Goal: Entertainment & Leisure: Consume media (video, audio)

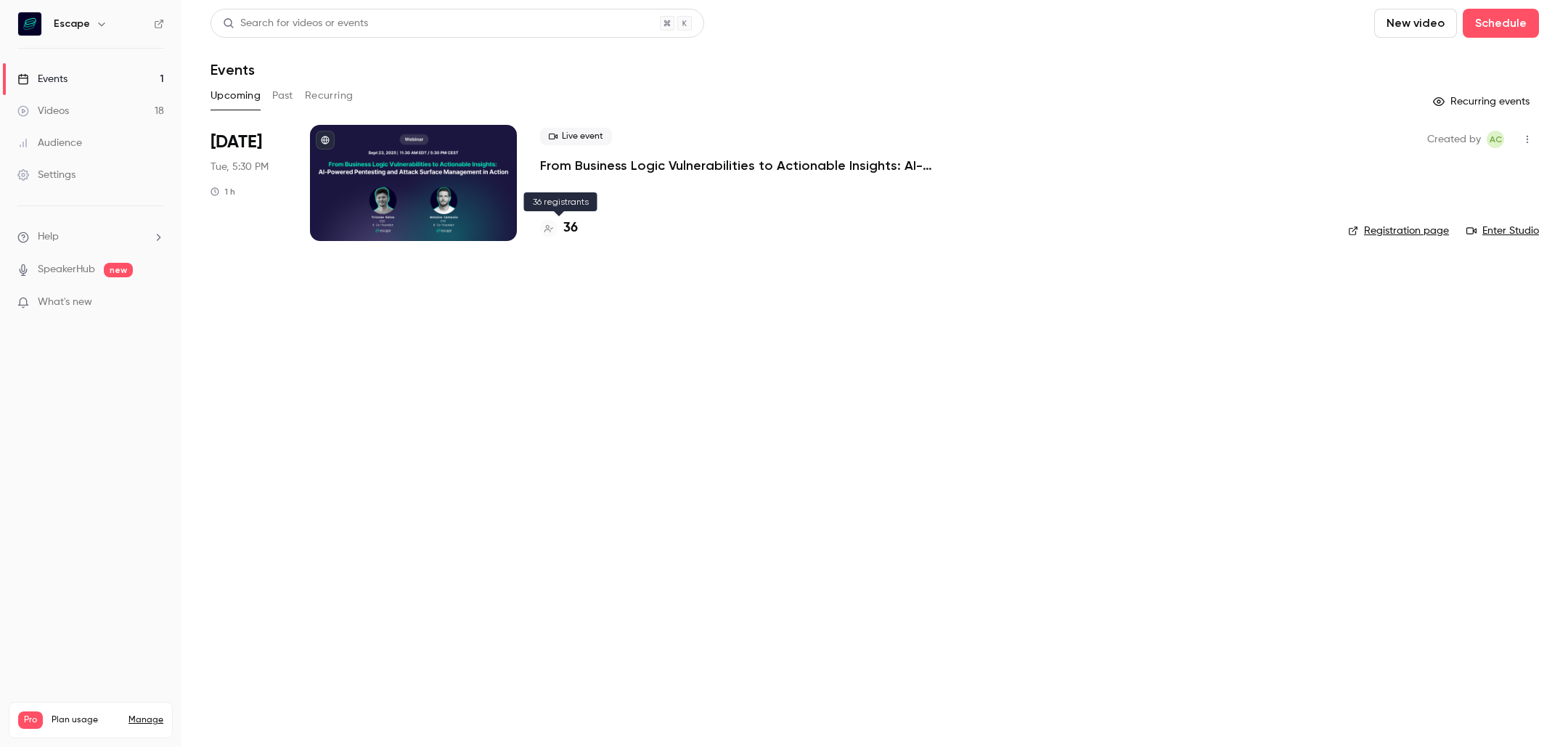
click at [570, 230] on h4 "36" at bounding box center [571, 228] width 14 height 20
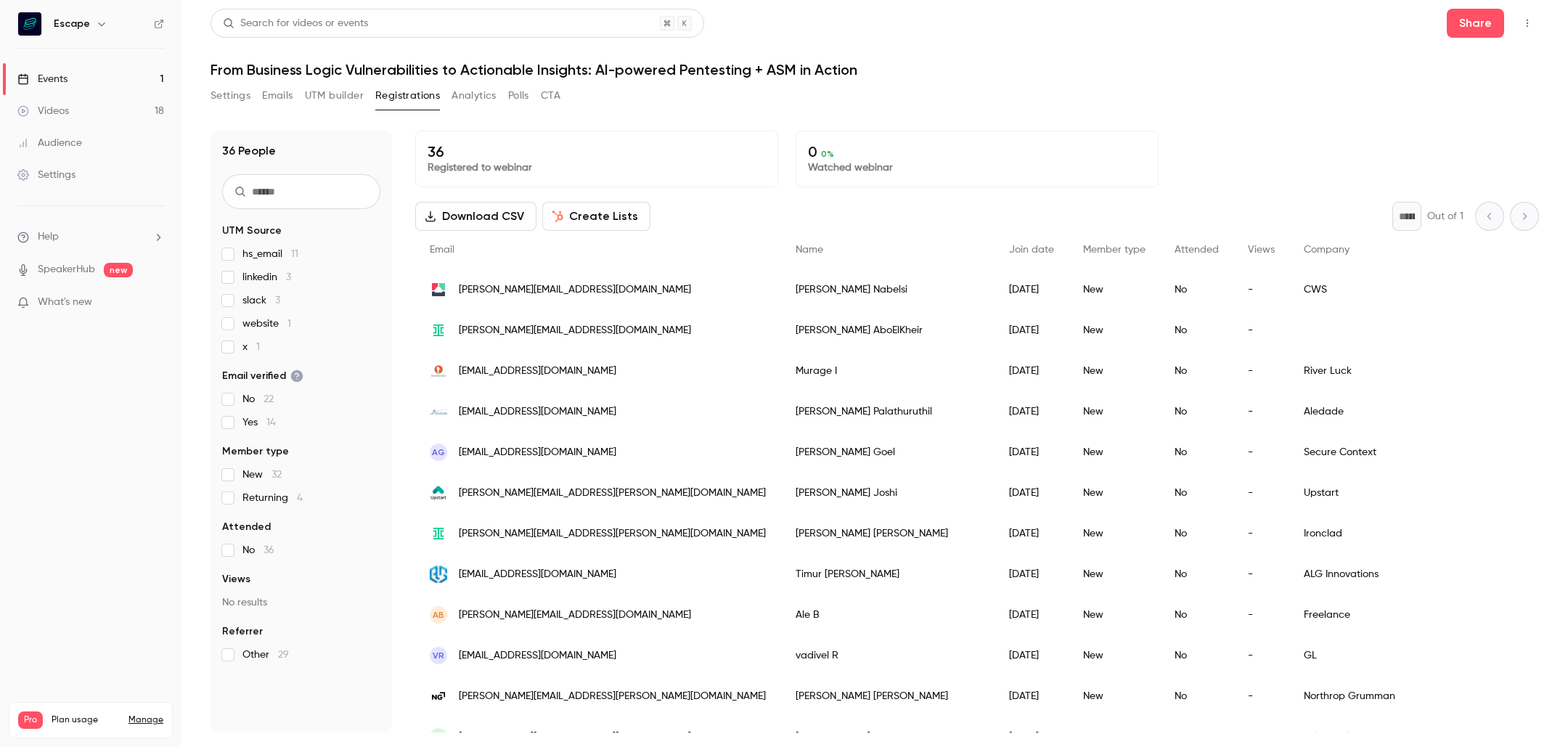
click at [144, 101] on link "Videos 18" at bounding box center [91, 111] width 182 height 32
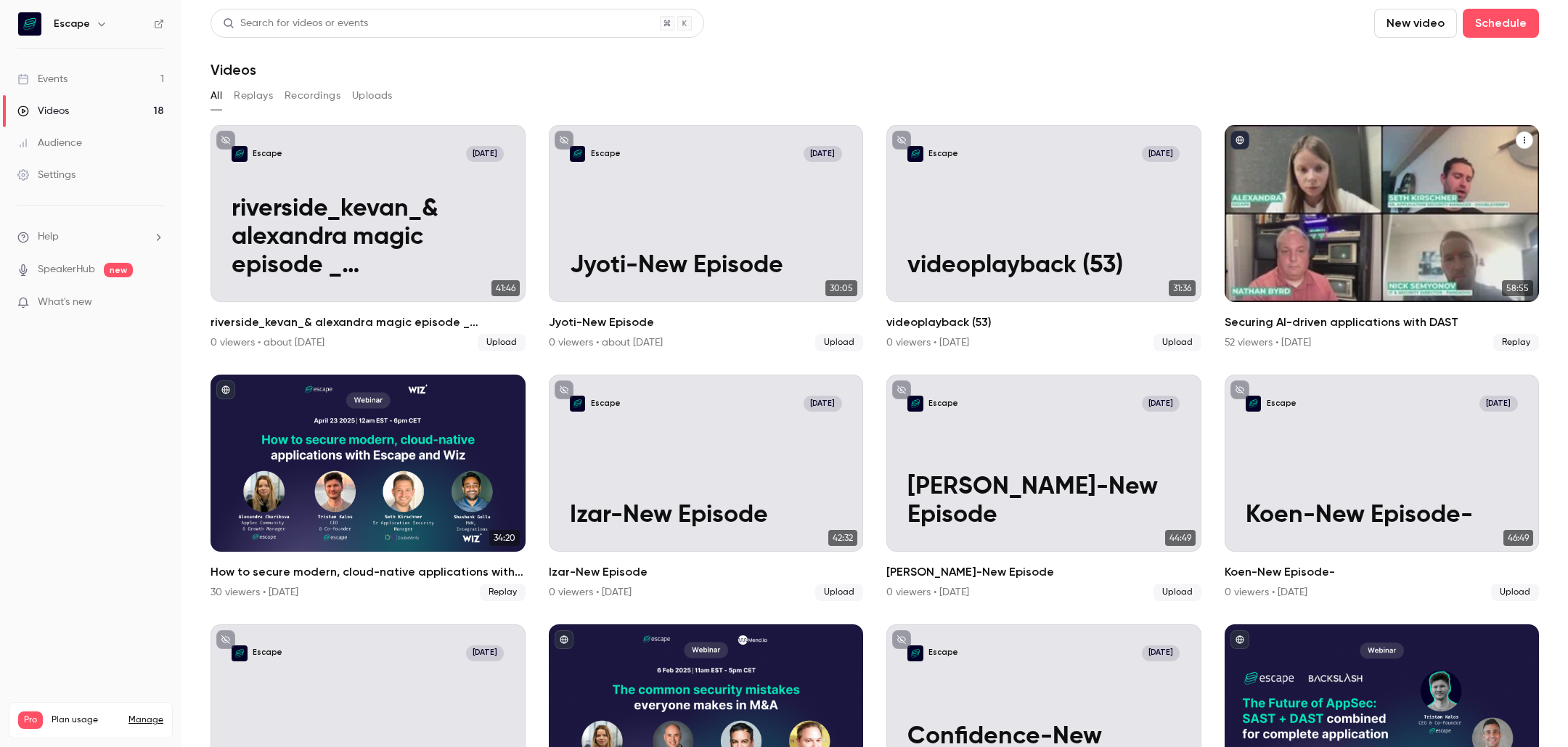
click at [1227, 272] on div "Securing AI-driven applications with DAST" at bounding box center [1381, 214] width 315 height 177
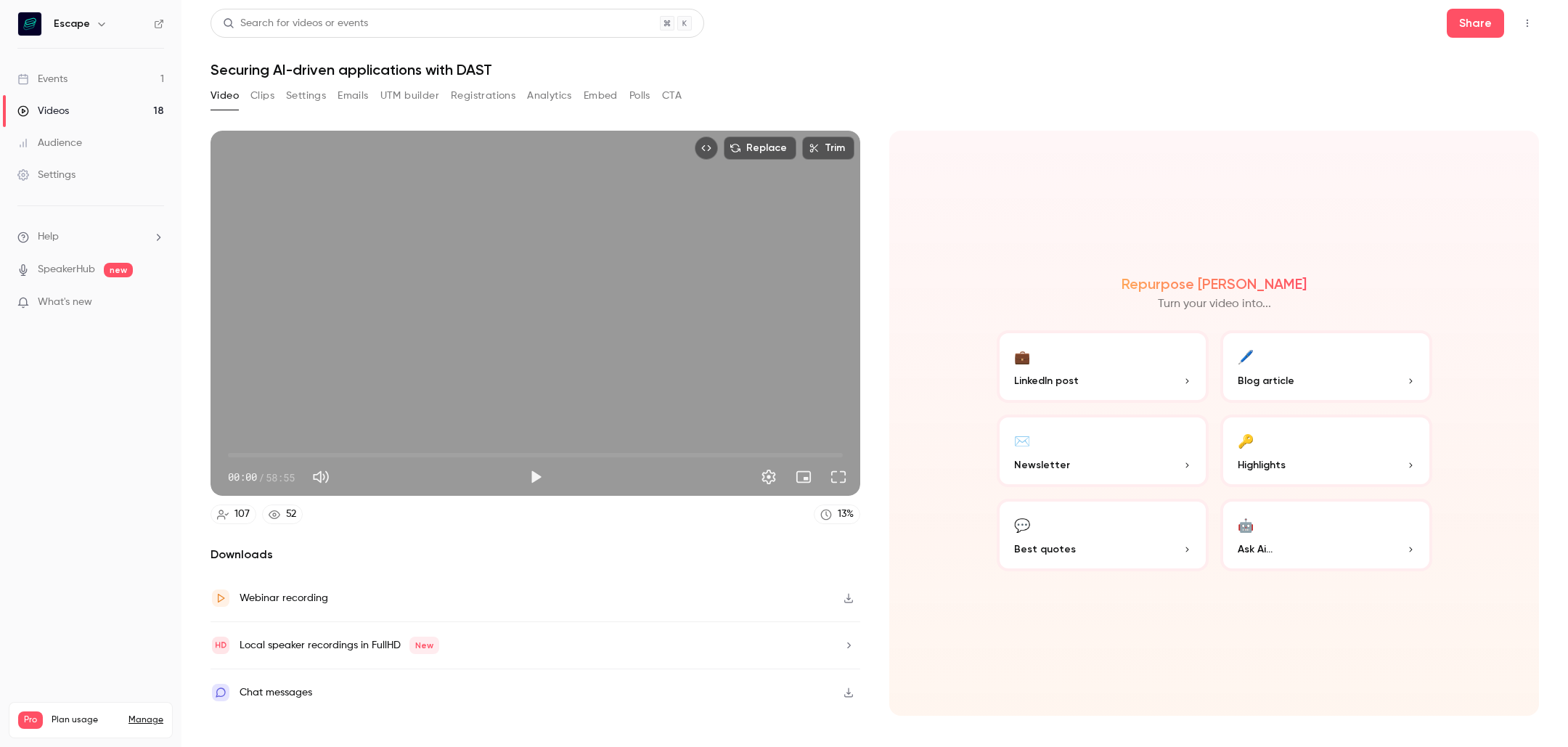
drag, startPoint x: 654, startPoint y: 97, endPoint x: 636, endPoint y: 94, distance: 18.2
click at [654, 97] on div "Video Clips Settings Emails UTM builder Registrations Analytics Embed Polls CTA" at bounding box center [446, 96] width 471 height 23
click at [636, 94] on button "Polls" at bounding box center [639, 96] width 21 height 23
